Goal: Register for event/course

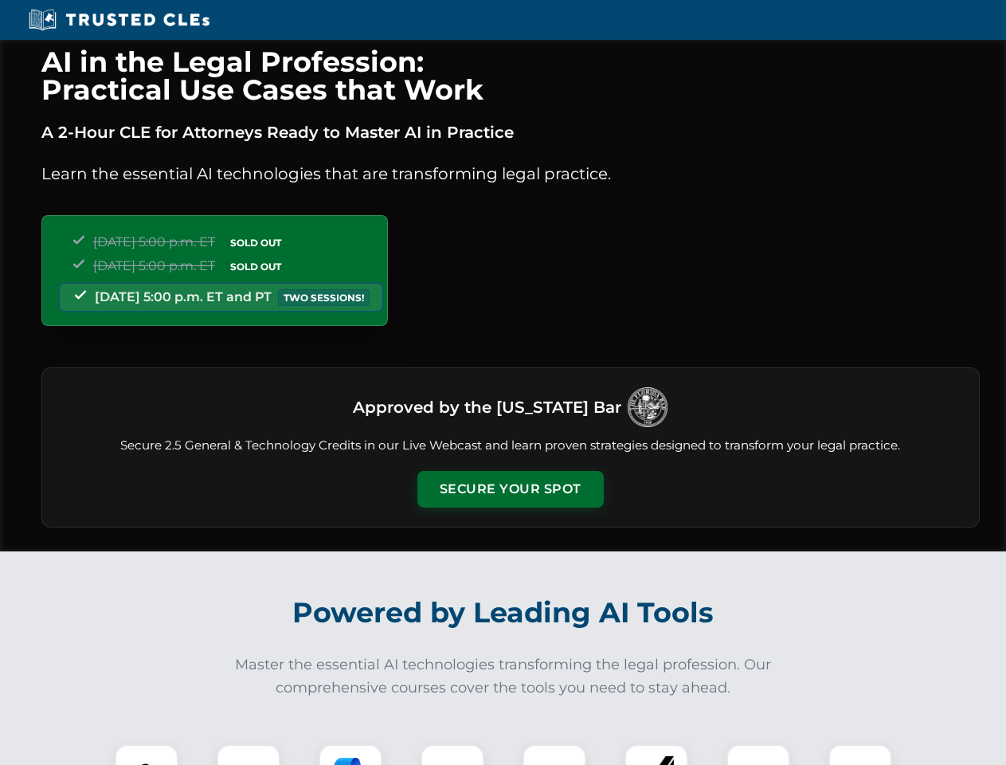
click at [510, 489] on button "Secure Your Spot" at bounding box center [511, 489] width 186 height 37
click at [147, 755] on img at bounding box center [147, 776] width 46 height 46
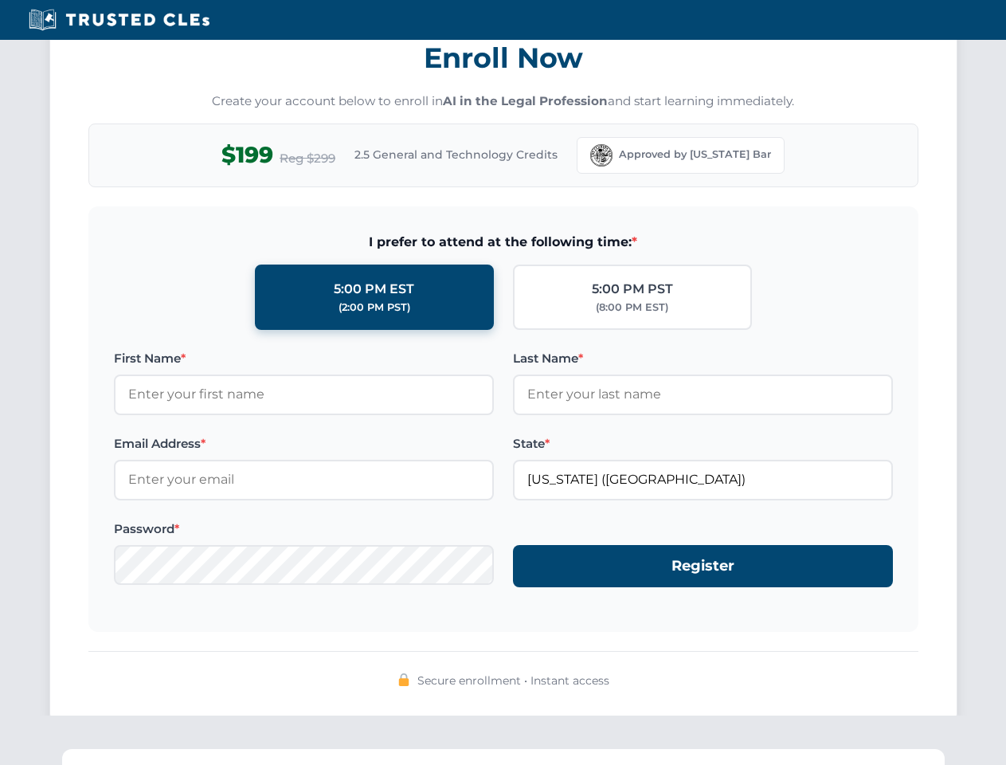
scroll to position [1564, 0]
